Goal: Register for event/course

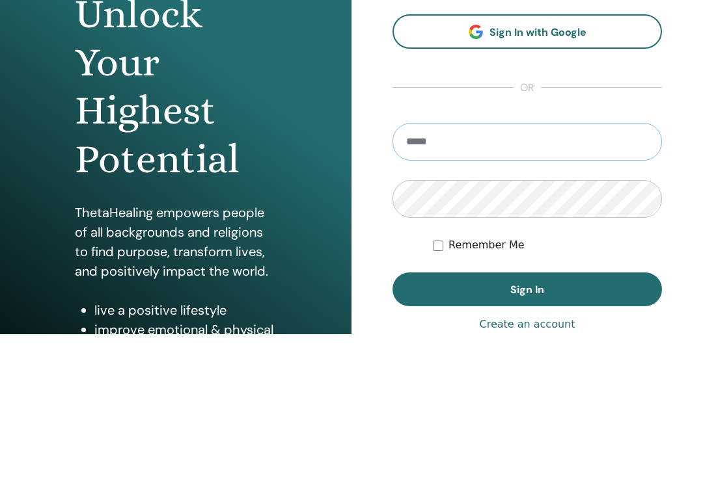
type input "**********"
click at [527, 424] on button "Sign In" at bounding box center [526, 441] width 269 height 34
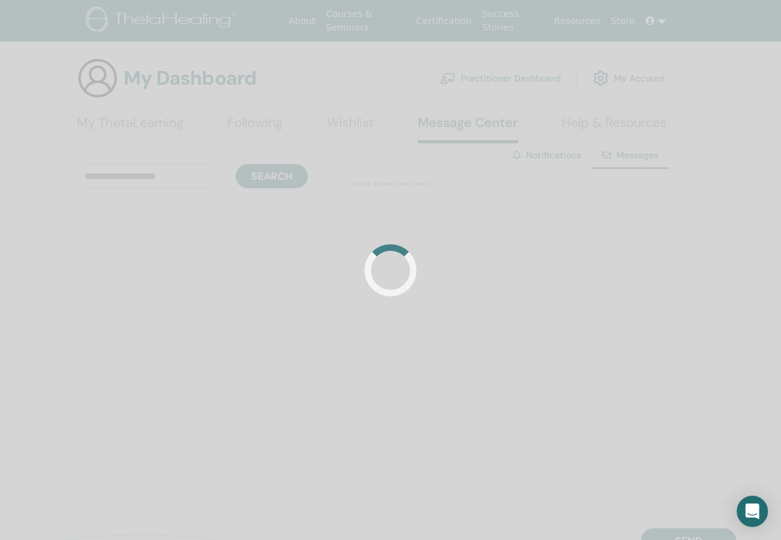
scroll to position [21, 0]
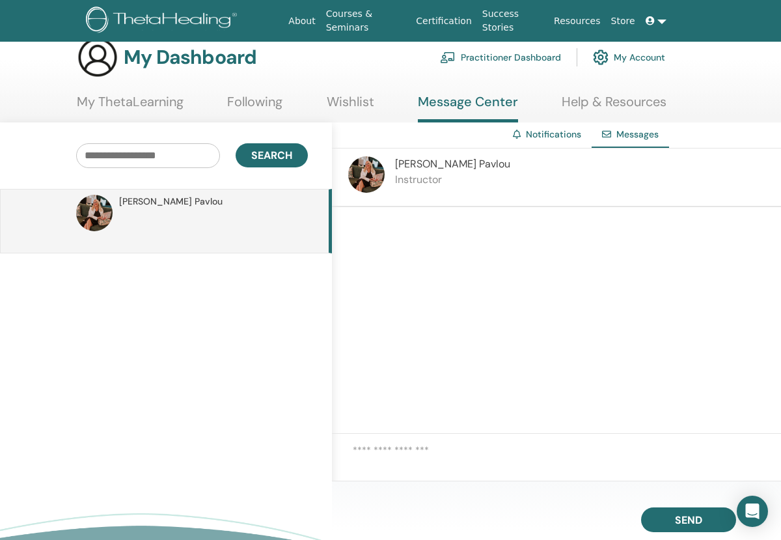
click at [107, 107] on link "My ThetaLearning" at bounding box center [130, 106] width 107 height 25
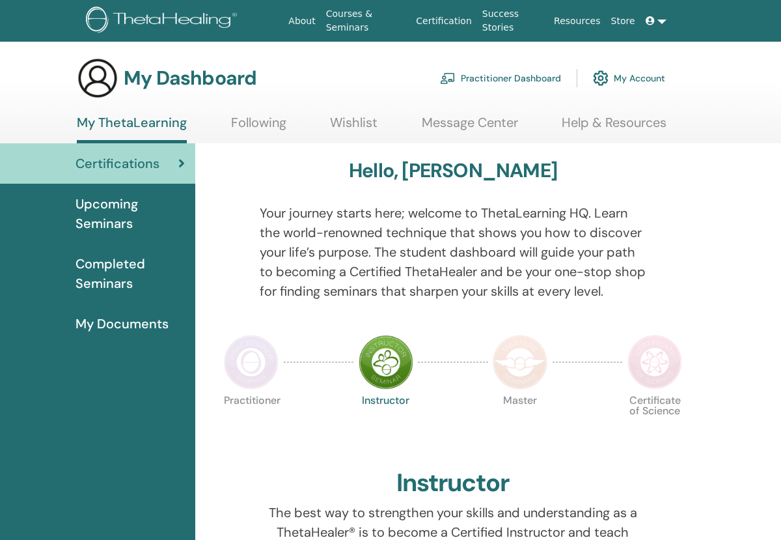
scroll to position [5, 0]
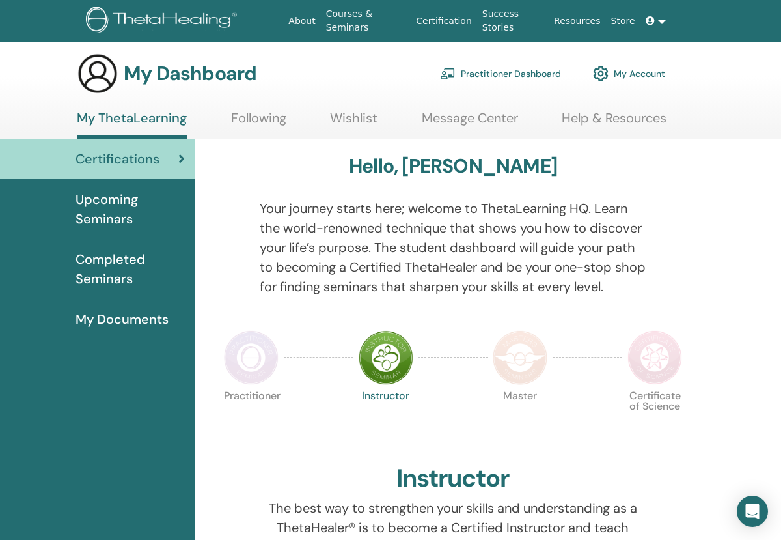
click at [116, 205] on span "Upcoming Seminars" at bounding box center [129, 208] width 109 height 39
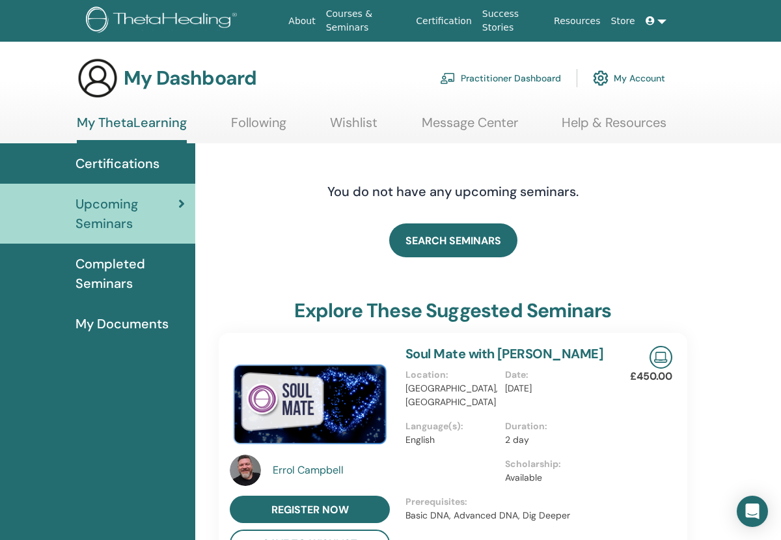
click at [635, 85] on link "My Account" at bounding box center [629, 78] width 72 height 29
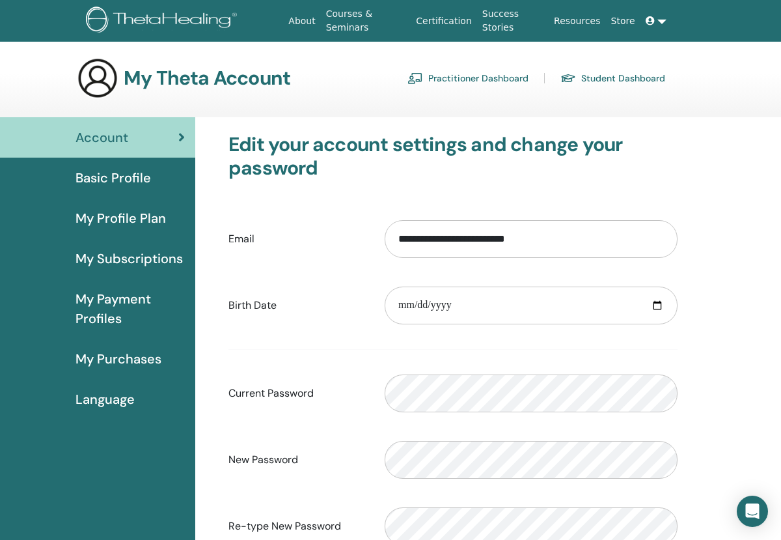
click at [458, 77] on link "Practitioner Dashboard" at bounding box center [467, 78] width 121 height 21
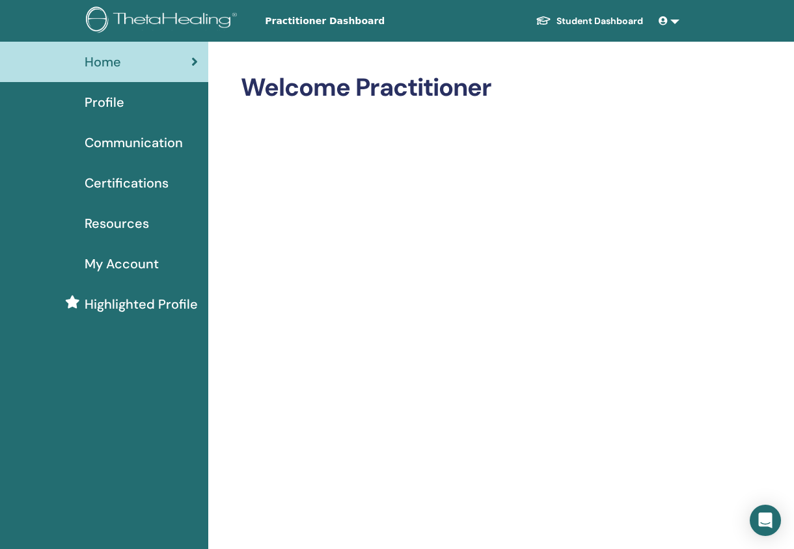
click at [676, 24] on link at bounding box center [668, 21] width 31 height 24
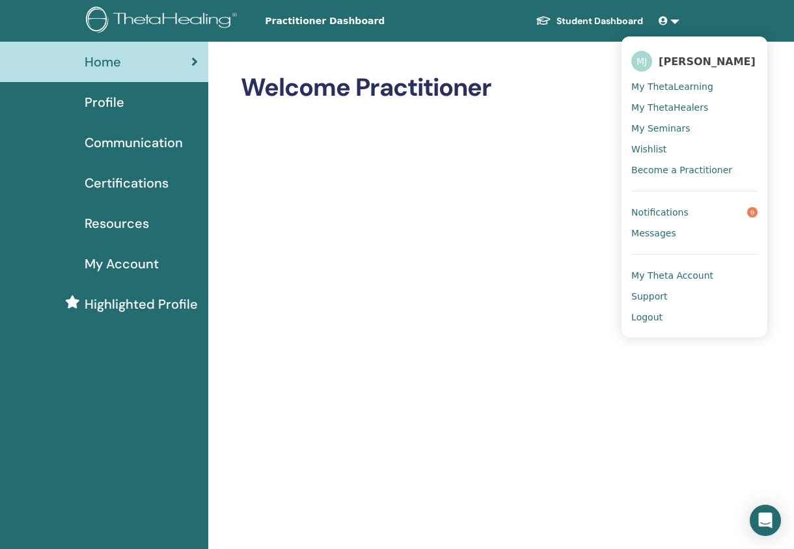
click at [674, 217] on span "Notifications" at bounding box center [659, 212] width 57 height 12
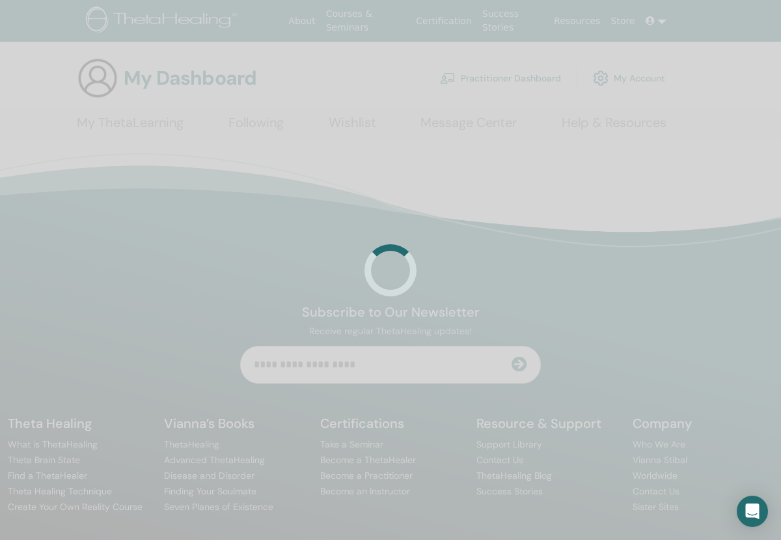
scroll to position [5, 0]
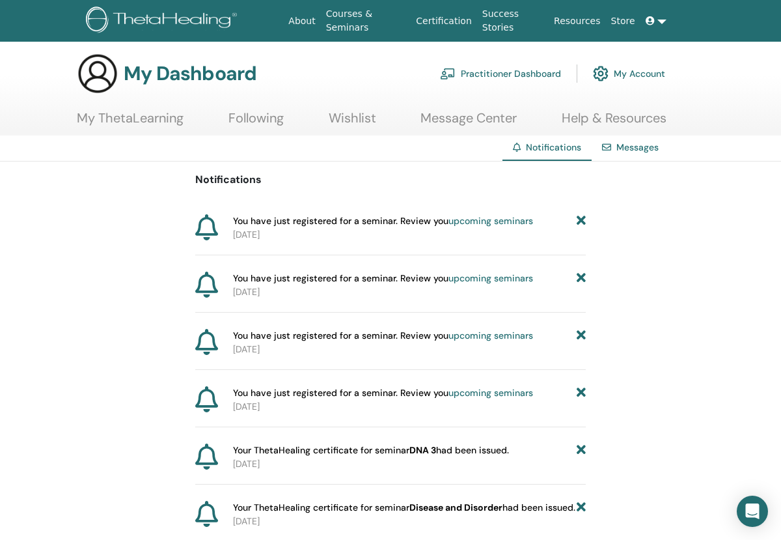
click at [485, 221] on link "upcoming seminars" at bounding box center [490, 221] width 85 height 12
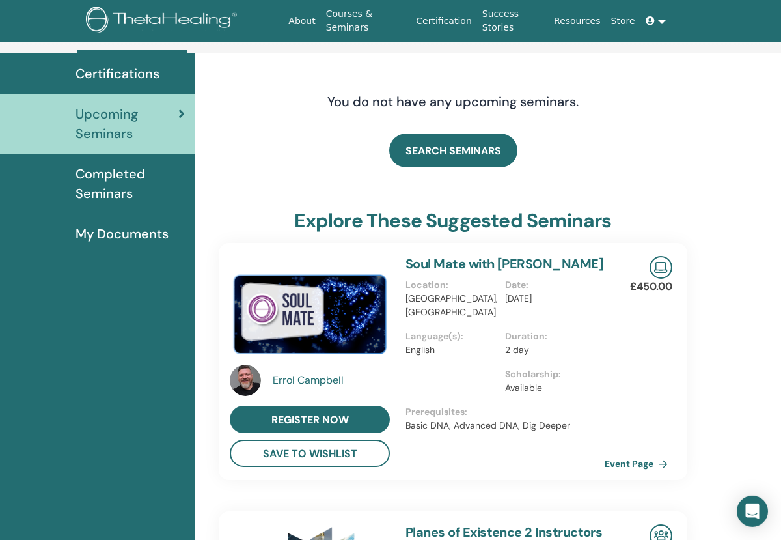
scroll to position [90, 0]
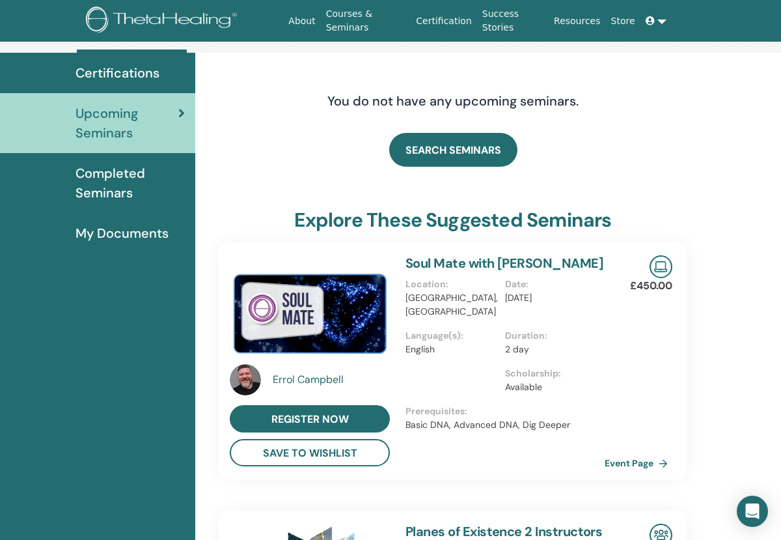
click at [451, 149] on span "SEARCH SEMINARS" at bounding box center [453, 150] width 96 height 14
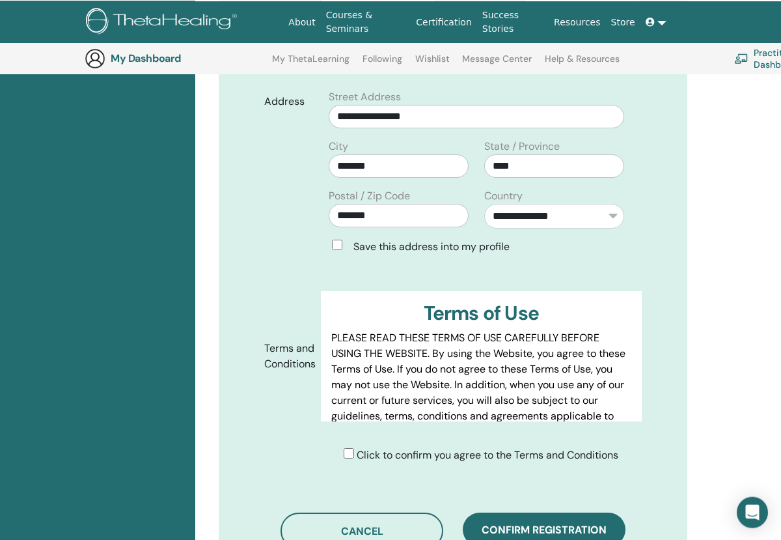
scroll to position [468, 0]
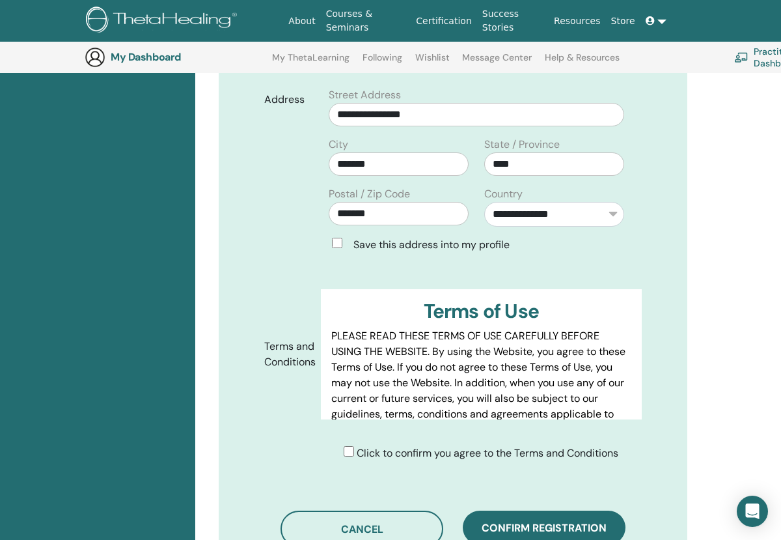
click at [353, 450] on div "Click to confirm you agree to the Terms and Conditions" at bounding box center [481, 453] width 275 height 16
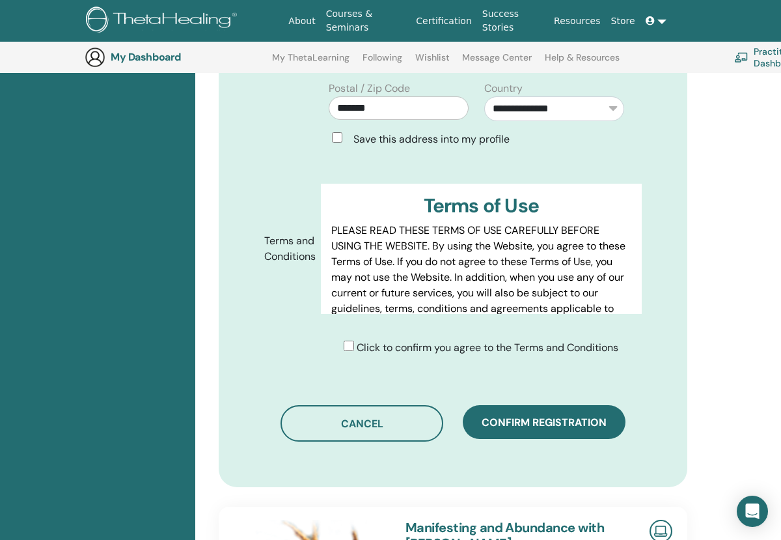
scroll to position [573, 0]
click at [536, 427] on span "Confirm registration" at bounding box center [544, 422] width 125 height 14
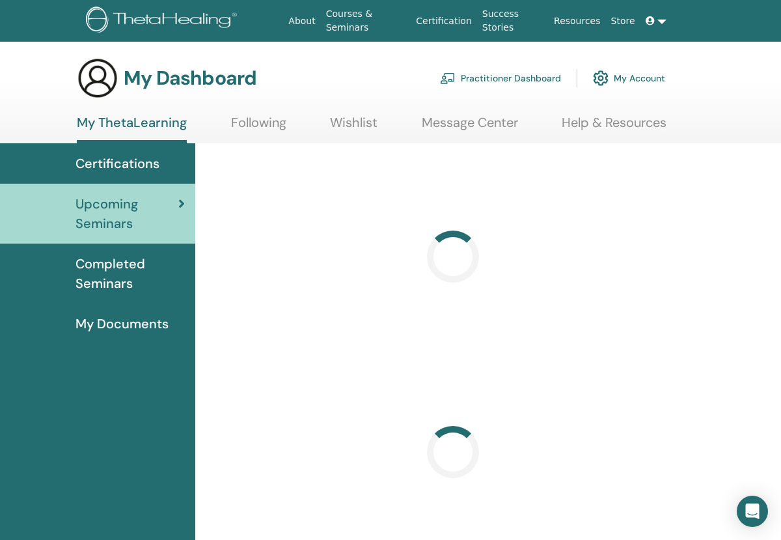
scroll to position [21, 0]
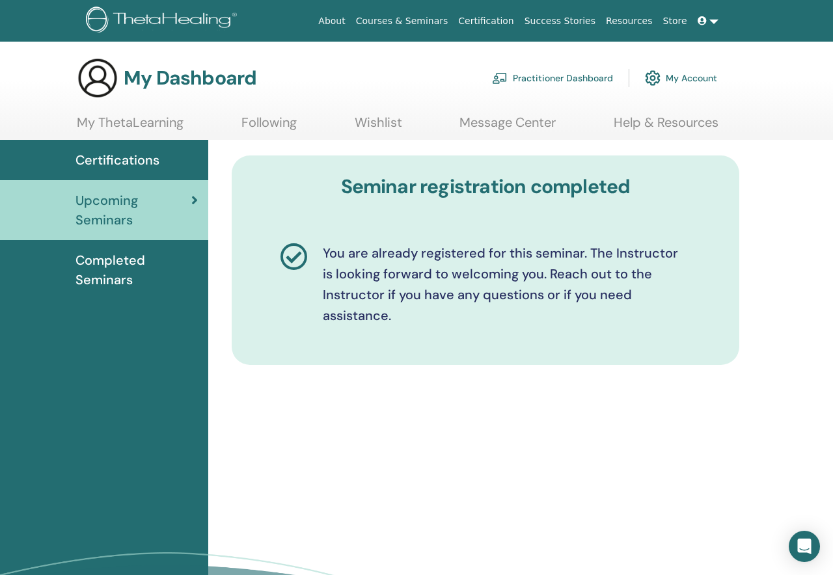
click at [98, 221] on span "Upcoming Seminars" at bounding box center [133, 210] width 116 height 39
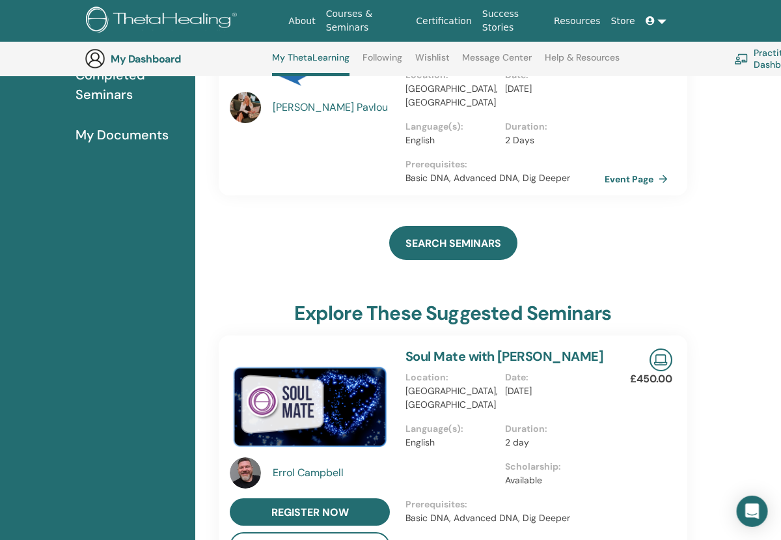
scroll to position [224, 1]
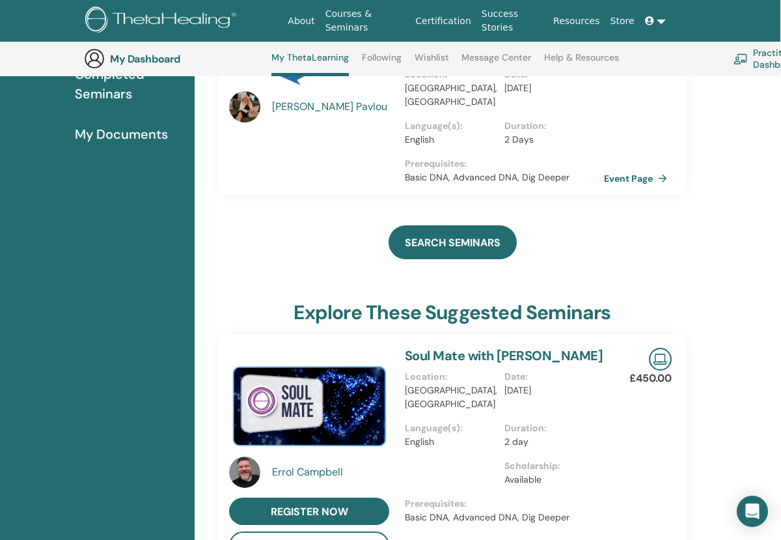
click at [468, 239] on span "SEARCH SEMINARS" at bounding box center [453, 243] width 96 height 14
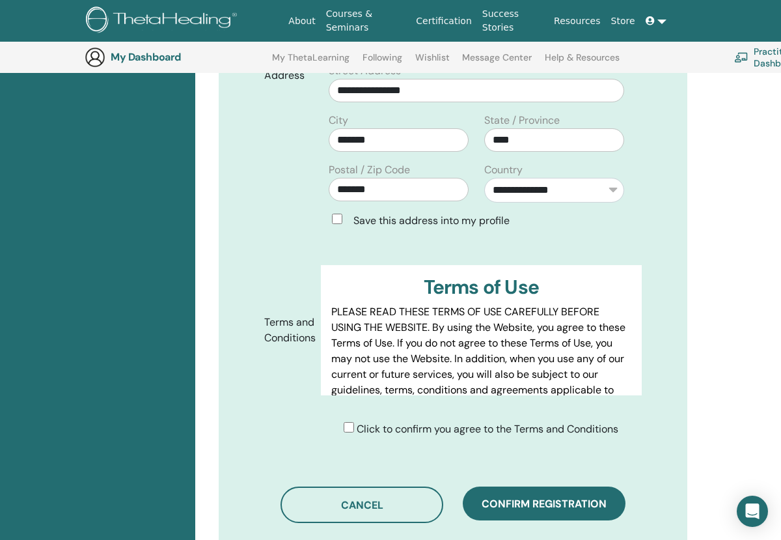
scroll to position [541, 0]
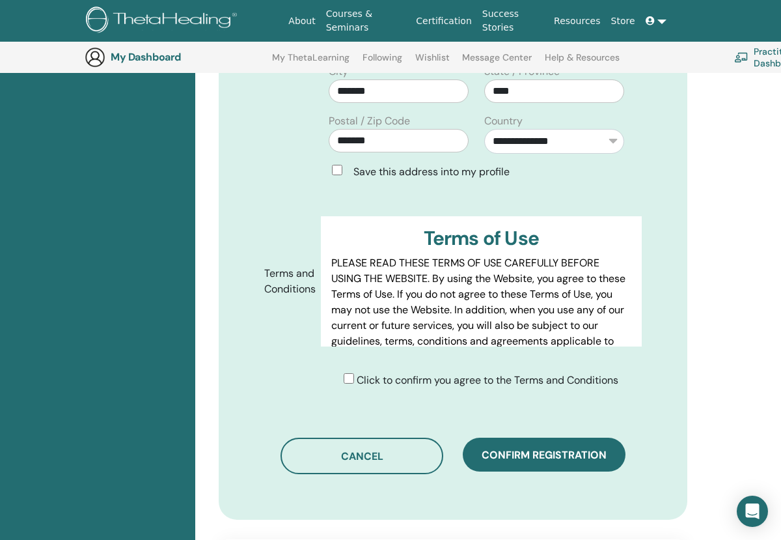
click at [561, 455] on span "Confirm registration" at bounding box center [544, 455] width 125 height 14
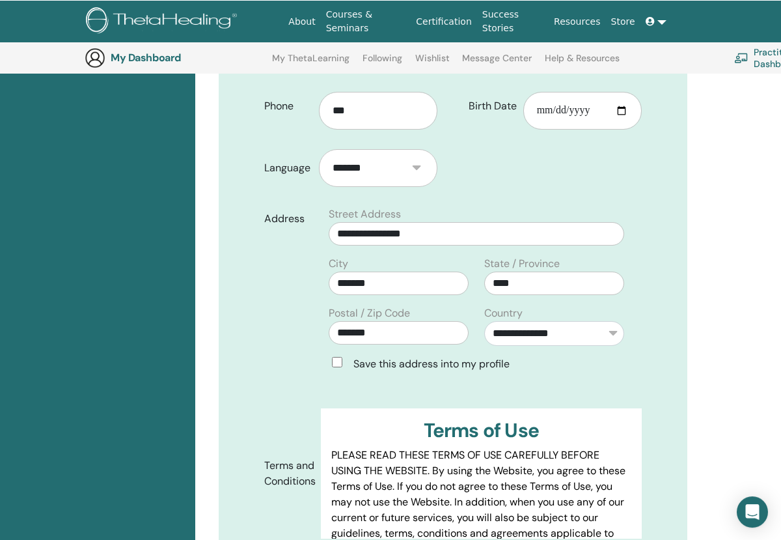
scroll to position [351, 0]
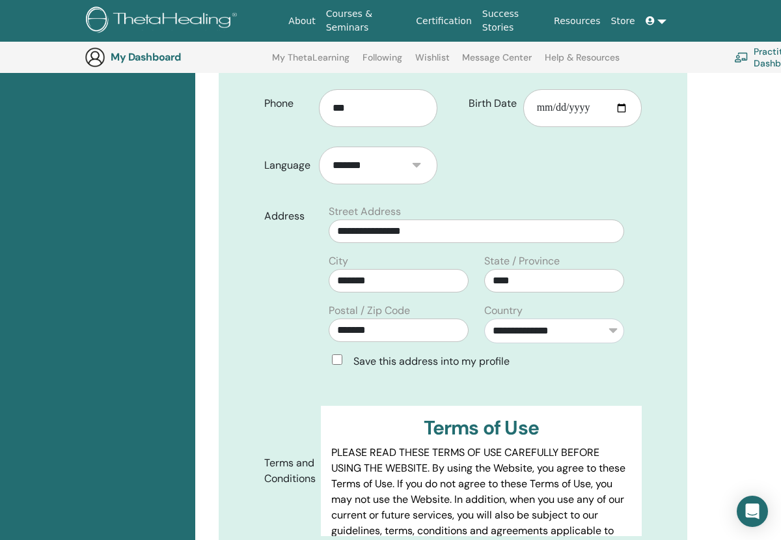
click at [331, 351] on div "**********" at bounding box center [476, 292] width 331 height 176
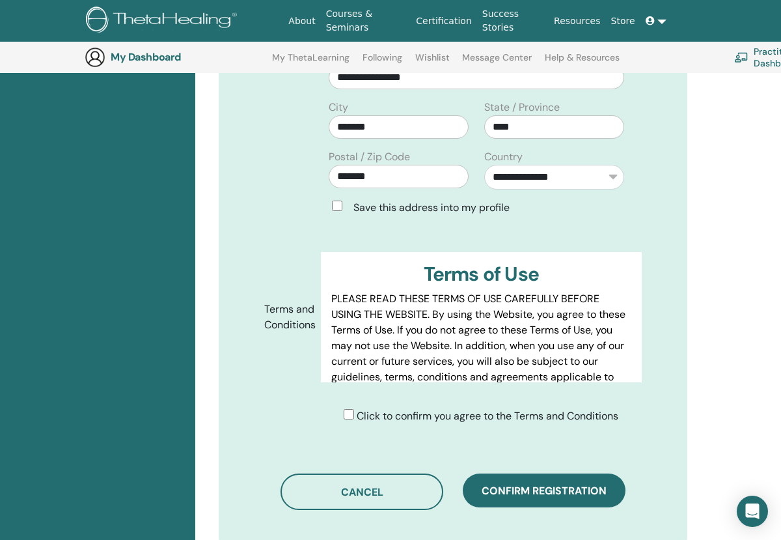
scroll to position [509, 0]
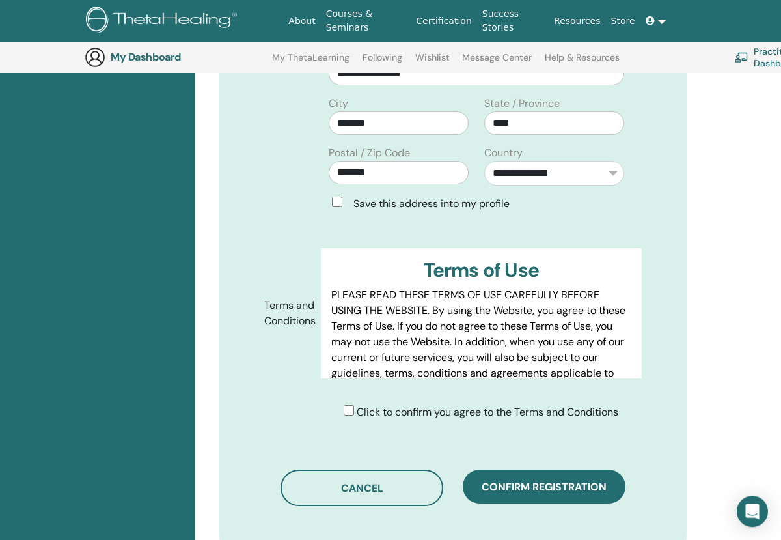
click at [542, 480] on span "Confirm registration" at bounding box center [544, 487] width 125 height 14
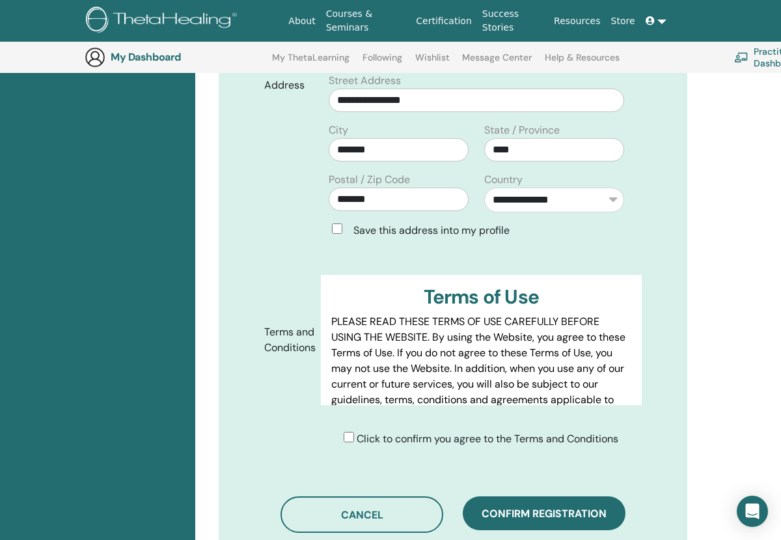
scroll to position [496, 0]
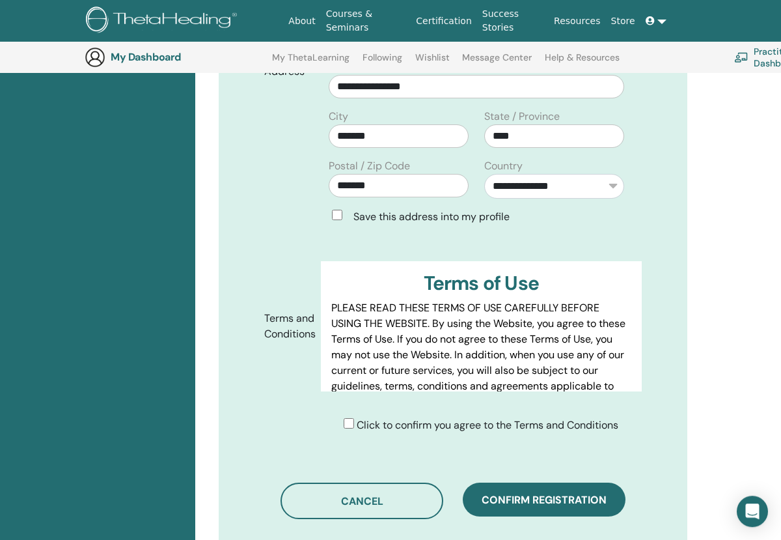
click at [546, 487] on button "Confirm registration" at bounding box center [544, 499] width 163 height 34
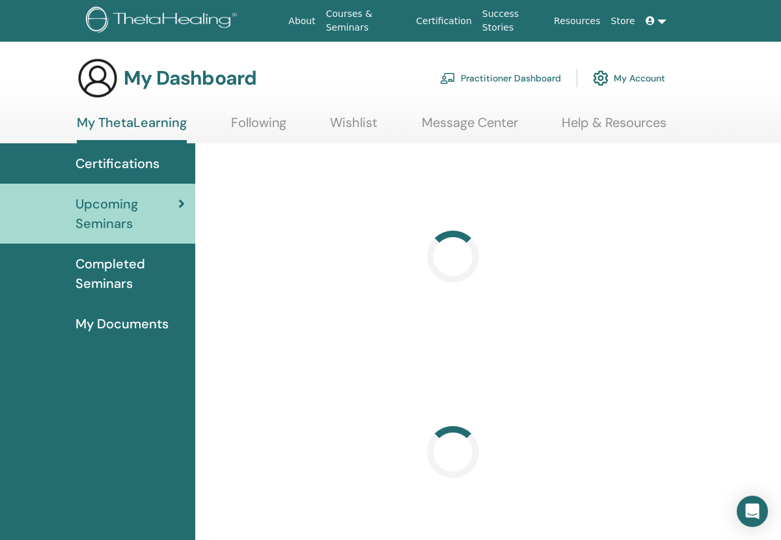
scroll to position [5, 0]
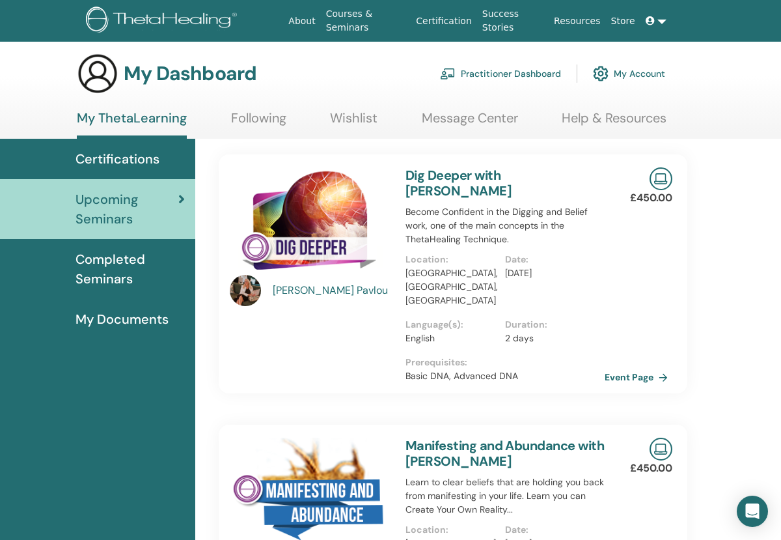
click at [670, 300] on div "£450.00 Event Page" at bounding box center [656, 273] width 48 height 239
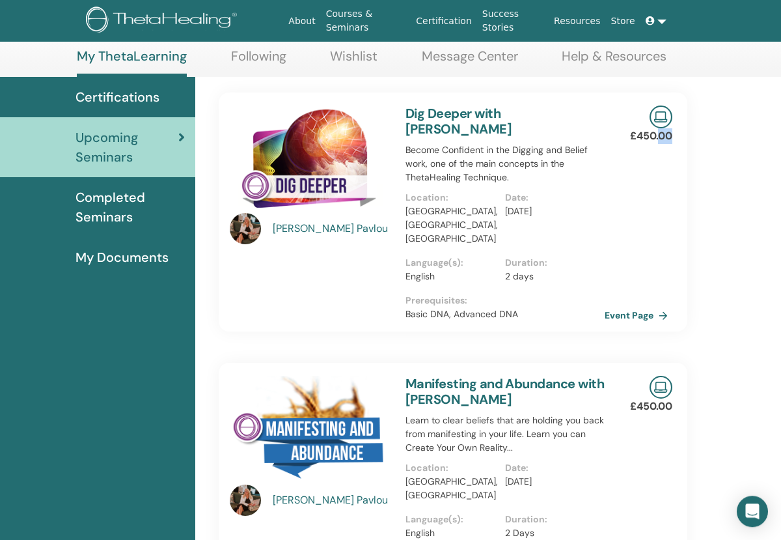
scroll to position [66, 0]
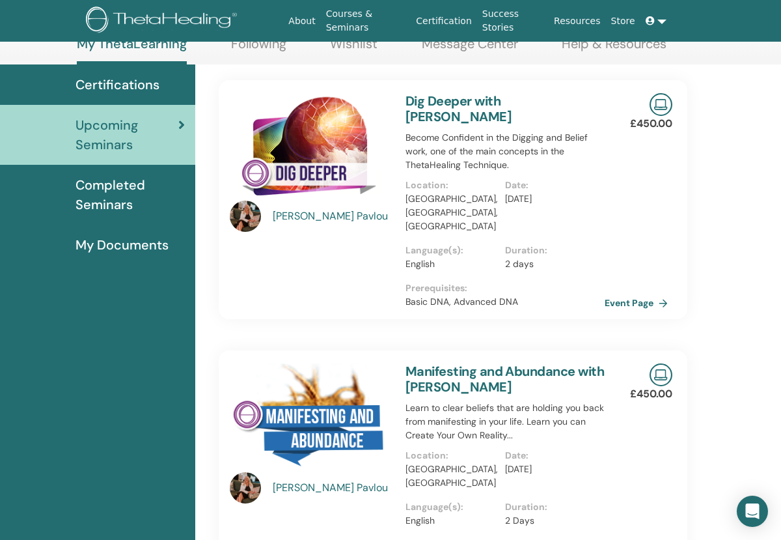
scroll to position [0, 0]
